Goal: Task Accomplishment & Management: Complete application form

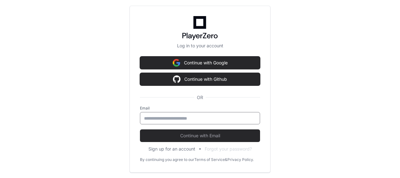
click at [215, 119] on input "email" at bounding box center [200, 118] width 112 height 6
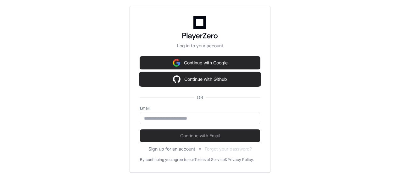
click at [223, 81] on button "Continue with Github" at bounding box center [200, 79] width 120 height 13
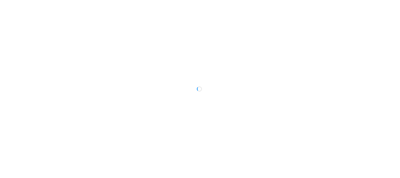
click at [212, 89] on div at bounding box center [200, 89] width 400 height 178
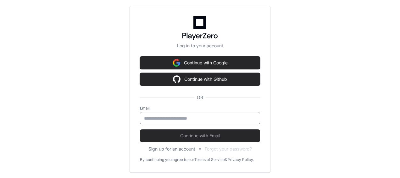
click at [211, 116] on input "email" at bounding box center [200, 118] width 112 height 6
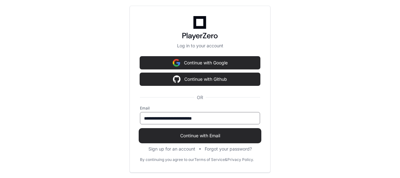
type input "**********"
click at [213, 135] on span "Continue with Email" at bounding box center [200, 135] width 120 height 6
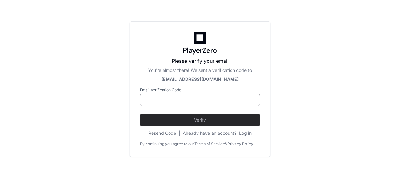
click at [208, 98] on input at bounding box center [200, 100] width 112 height 6
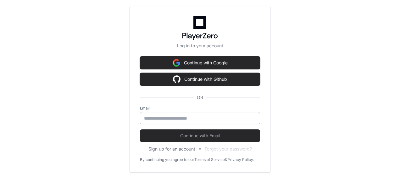
click at [202, 121] on input "email" at bounding box center [200, 118] width 112 height 6
click at [306, 80] on div "Log in to your account Continue with Google Continue with Github OR Email Conti…" at bounding box center [200, 89] width 400 height 178
click at [226, 117] on input "email" at bounding box center [200, 118] width 112 height 6
click at [250, 120] on keeper-lock "Open Keeper Popup" at bounding box center [252, 118] width 8 height 8
click at [281, 110] on div "Log in to your account Continue with Google Continue with Github OR Email Conti…" at bounding box center [200, 89] width 400 height 178
